Goal: Task Accomplishment & Management: Manage account settings

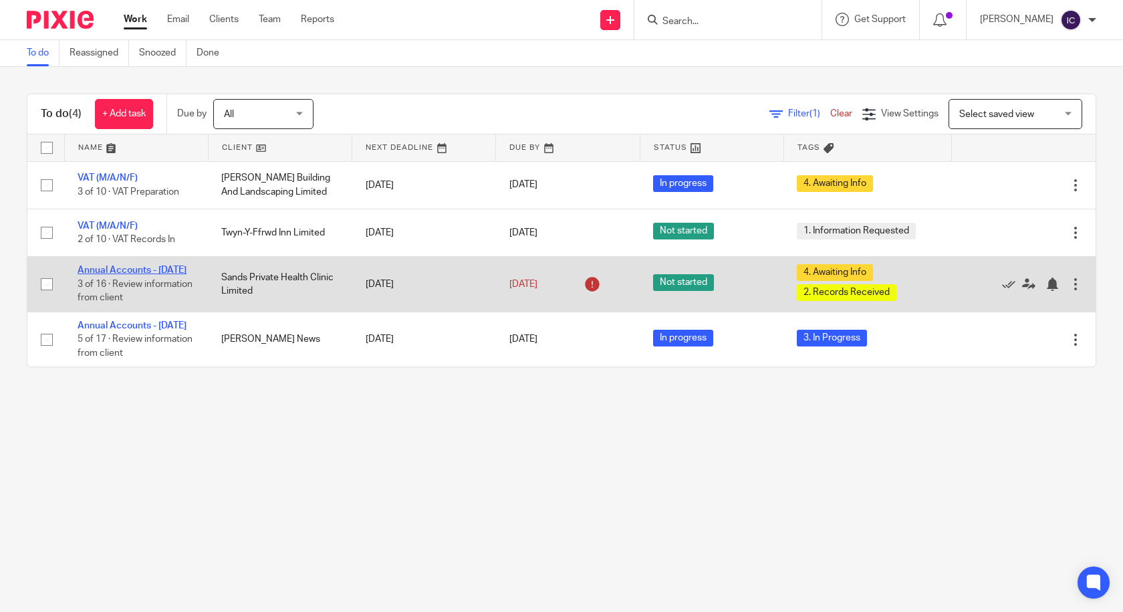
click at [128, 267] on link "Annual Accounts - [DATE]" at bounding box center [132, 269] width 109 height 9
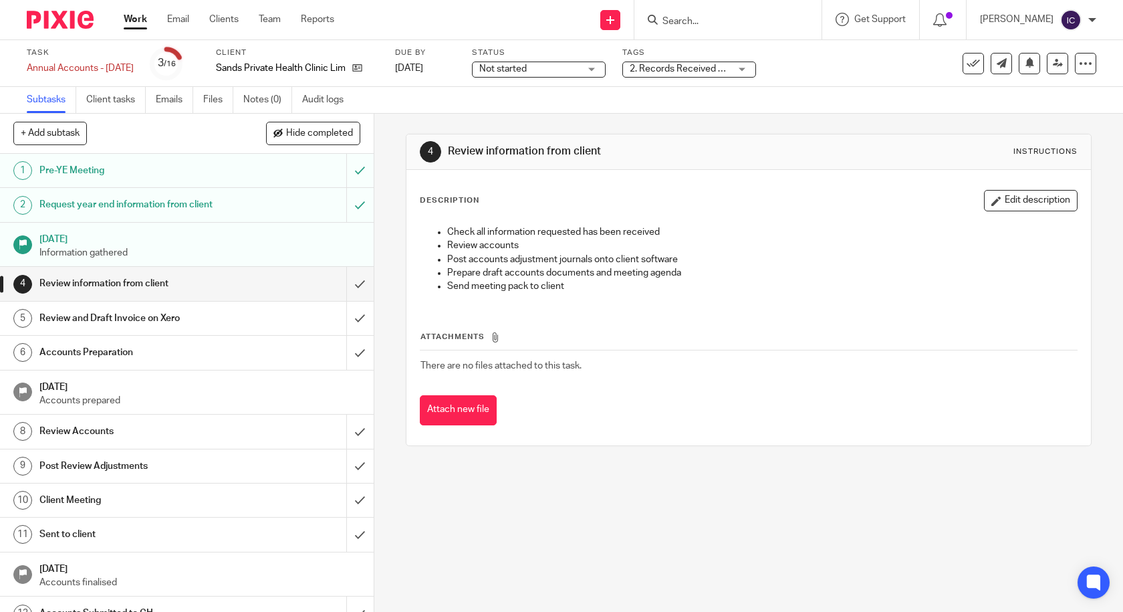
click at [304, 55] on label "Client" at bounding box center [297, 52] width 163 height 11
click at [310, 64] on p "Sands Private Health Clinic Limited" at bounding box center [281, 68] width 130 height 13
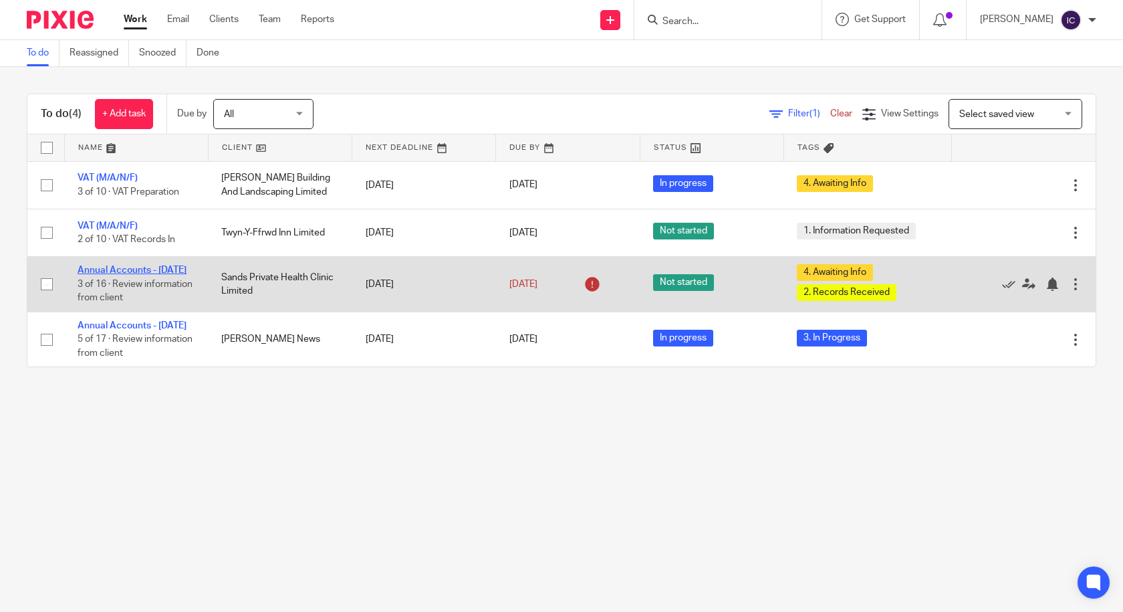
click at [171, 272] on link "Annual Accounts - [DATE]" at bounding box center [132, 269] width 109 height 9
